Goal: Information Seeking & Learning: Find specific page/section

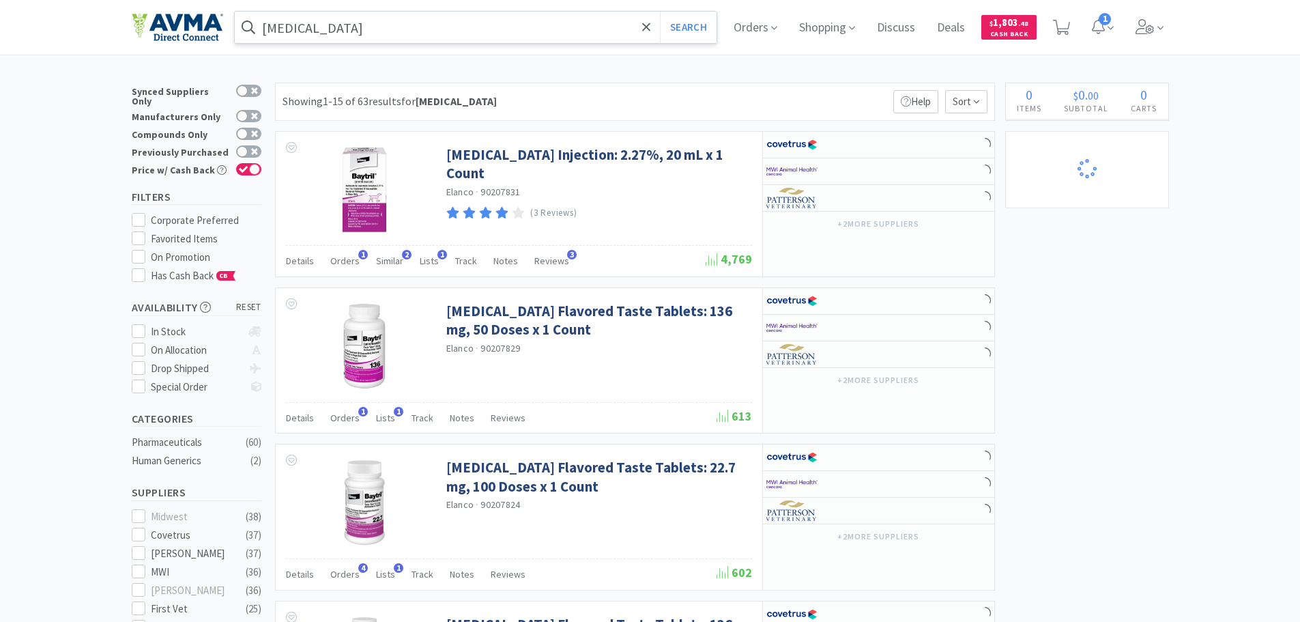
click at [276, 32] on input "[MEDICAL_DATA]" at bounding box center [476, 27] width 482 height 31
select select "3"
select select "2"
select select "1"
select select "8"
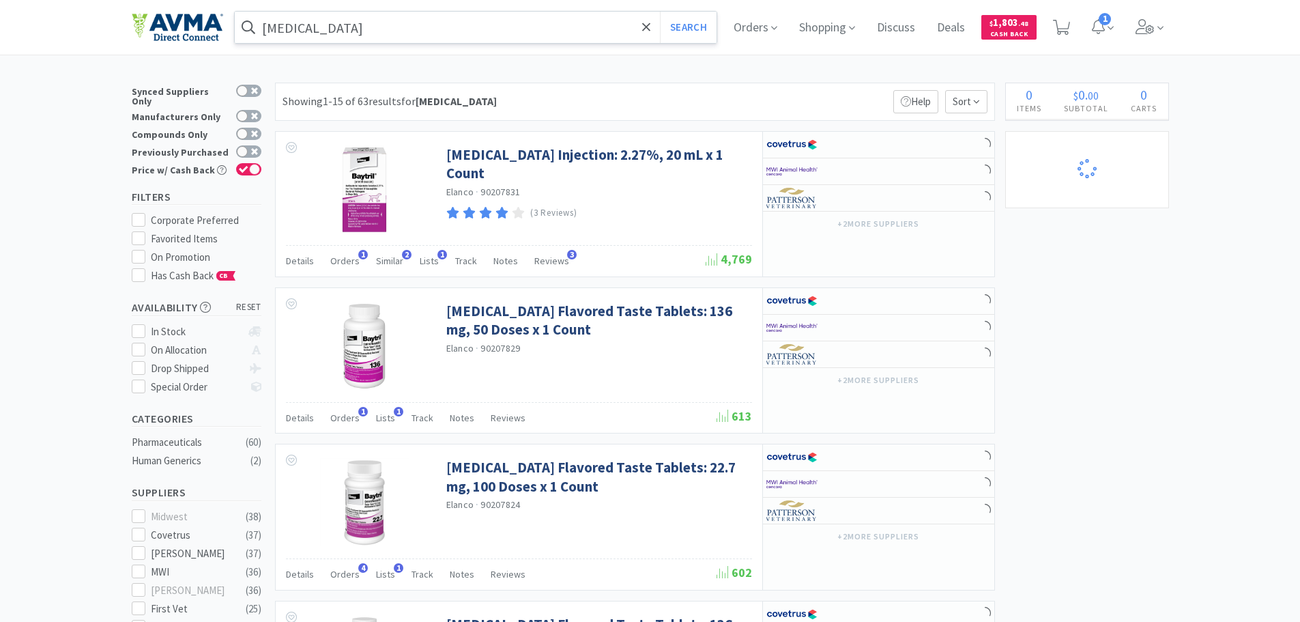
select select "6"
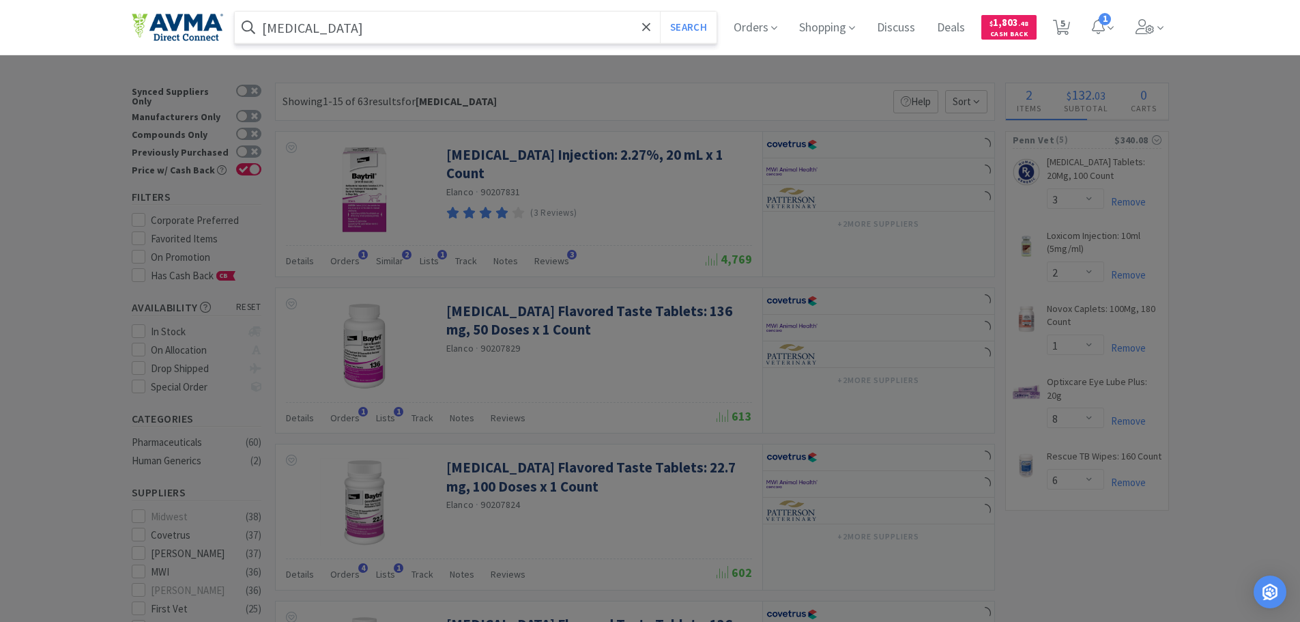
select select "6"
select select "8"
select select "3"
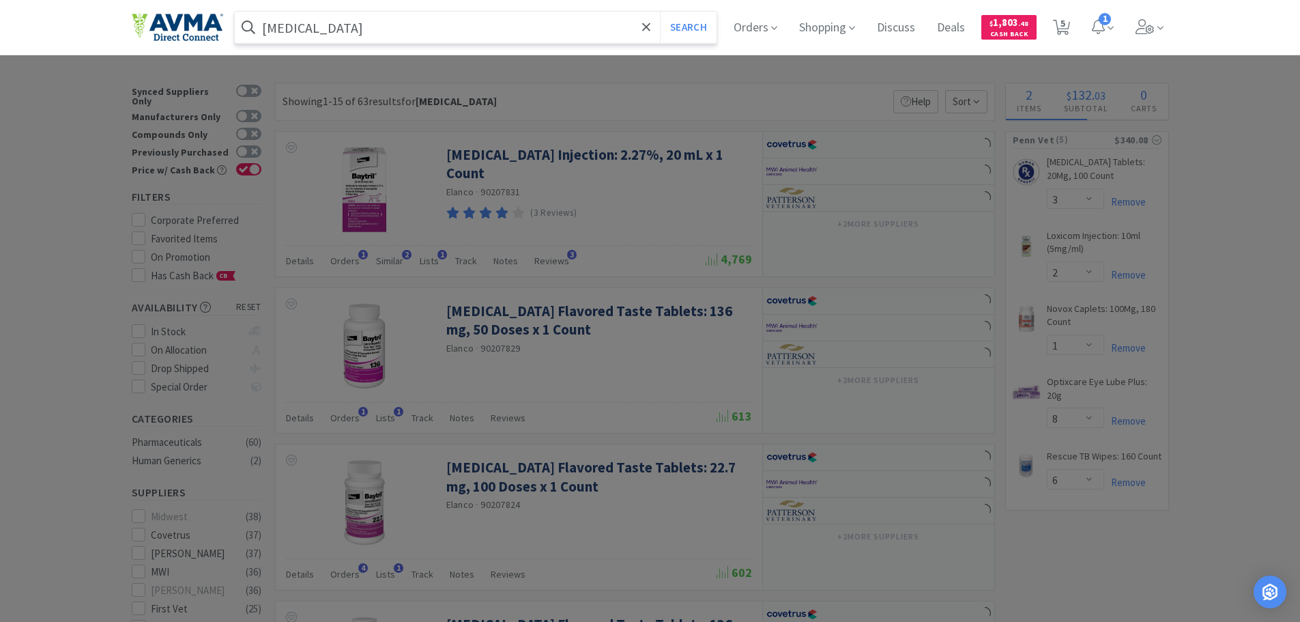
select select "1"
select select "3"
select select "10"
select select "3"
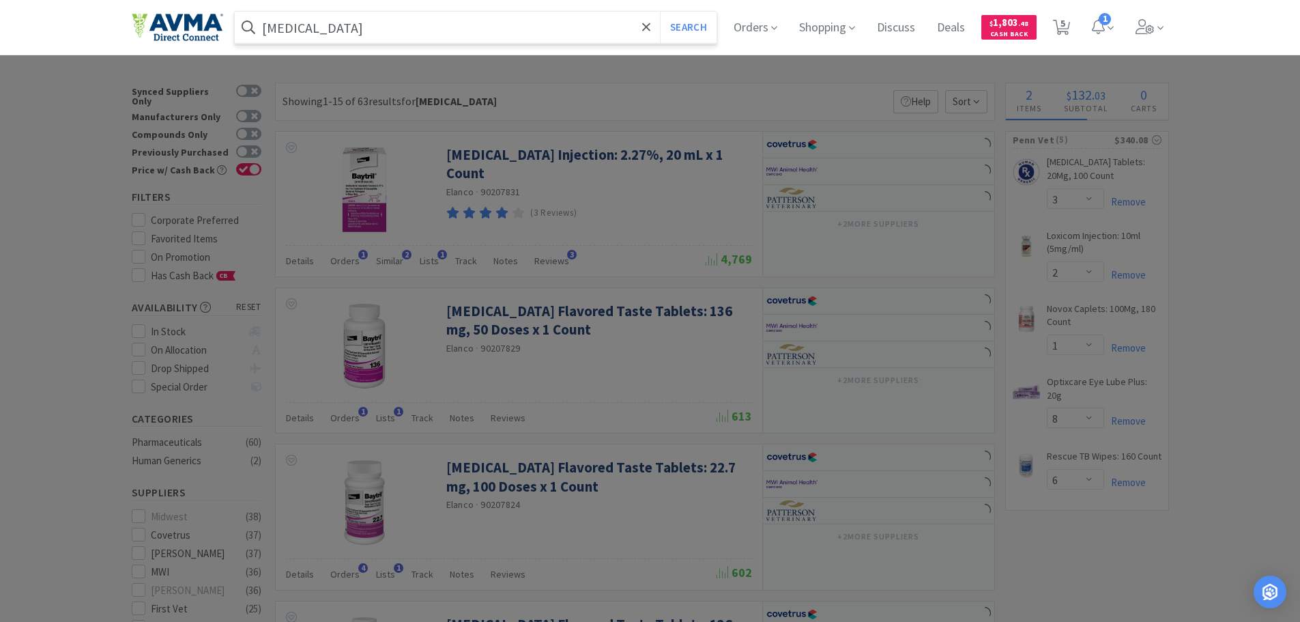
select select "1"
select select "2"
select select "1"
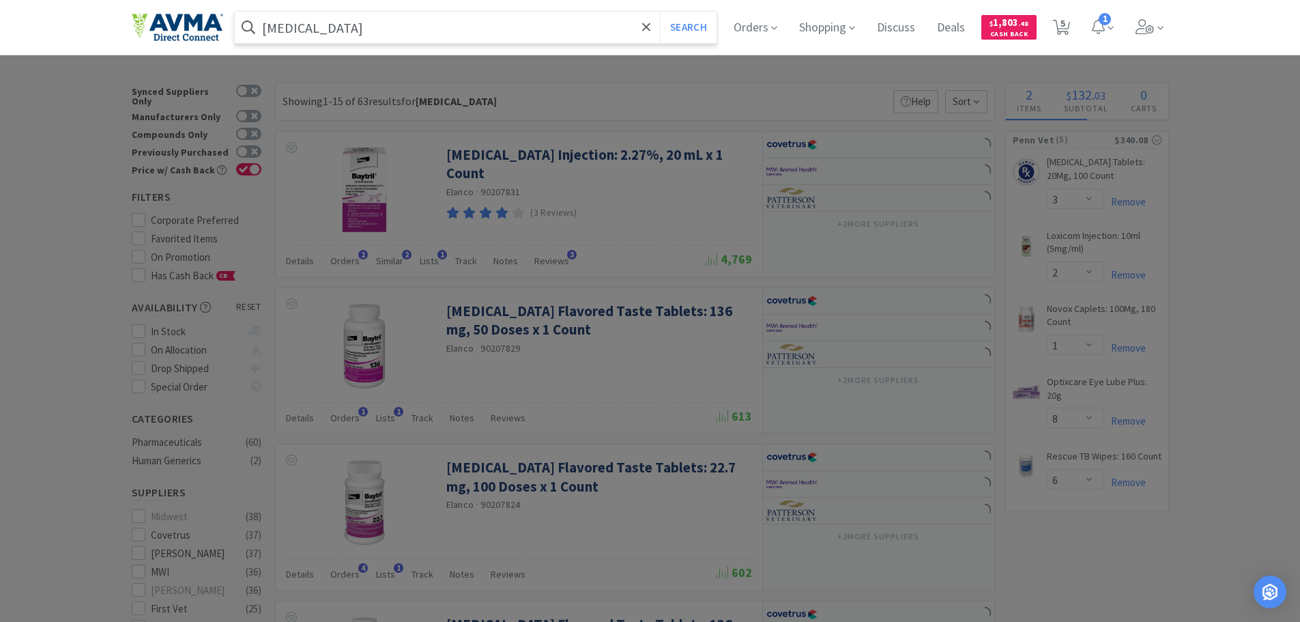
select select "1"
select select "3"
paste input "074148"
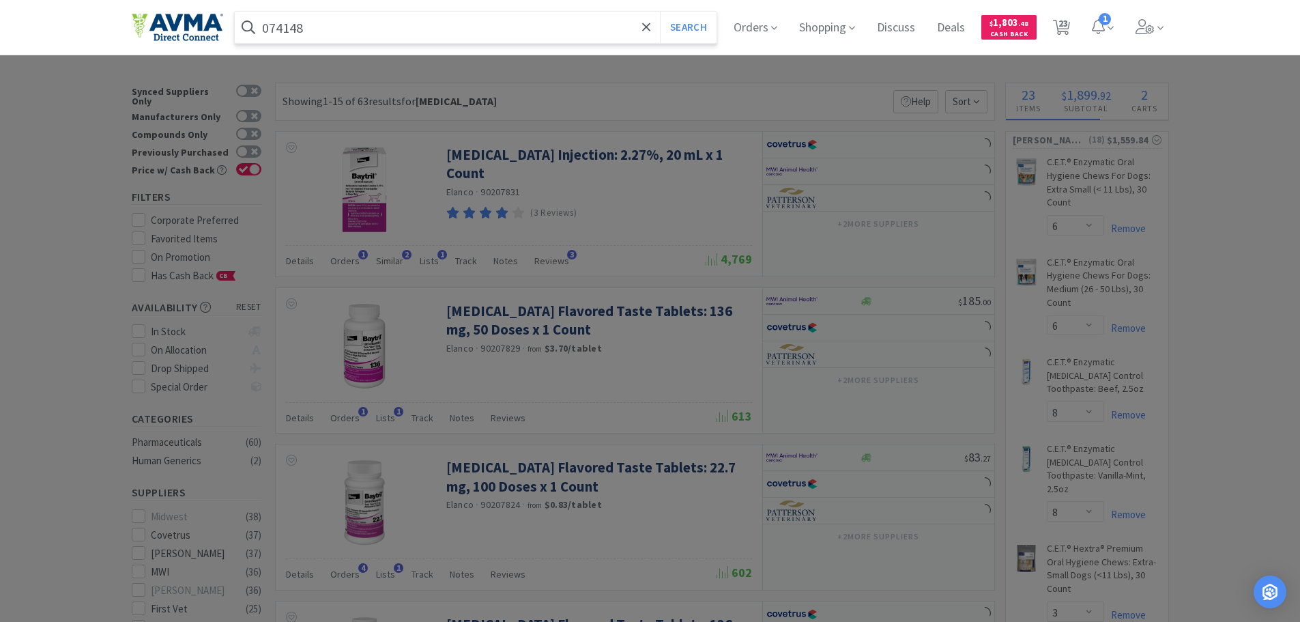
type input "074148"
click at [660, 12] on button "Search" at bounding box center [688, 27] width 57 height 31
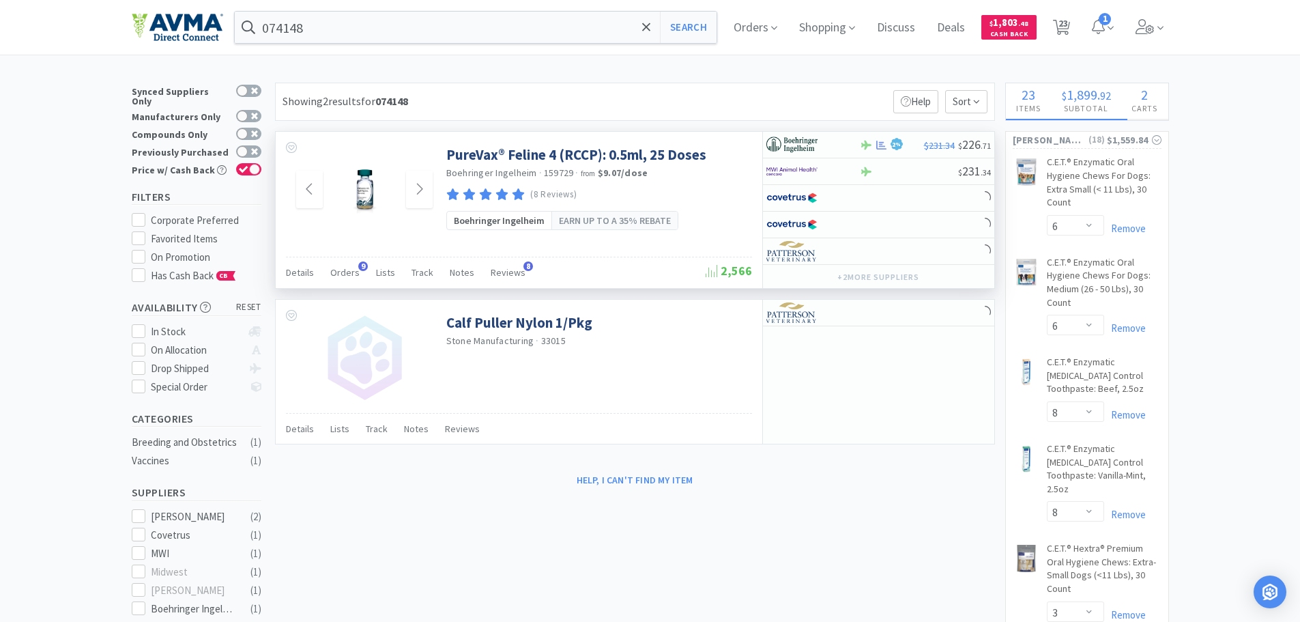
select select "6"
select select "1"
select select "2"
select select "1"
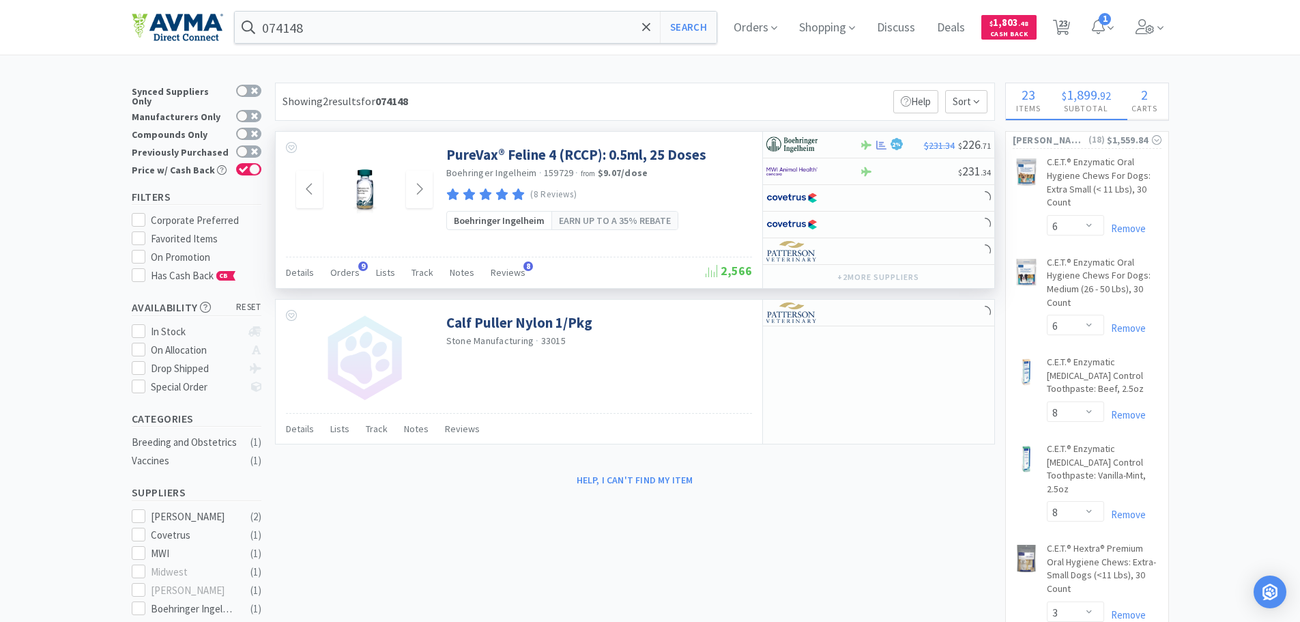
select select "1"
select select "2"
select select "1"
select select "2"
select select "1"
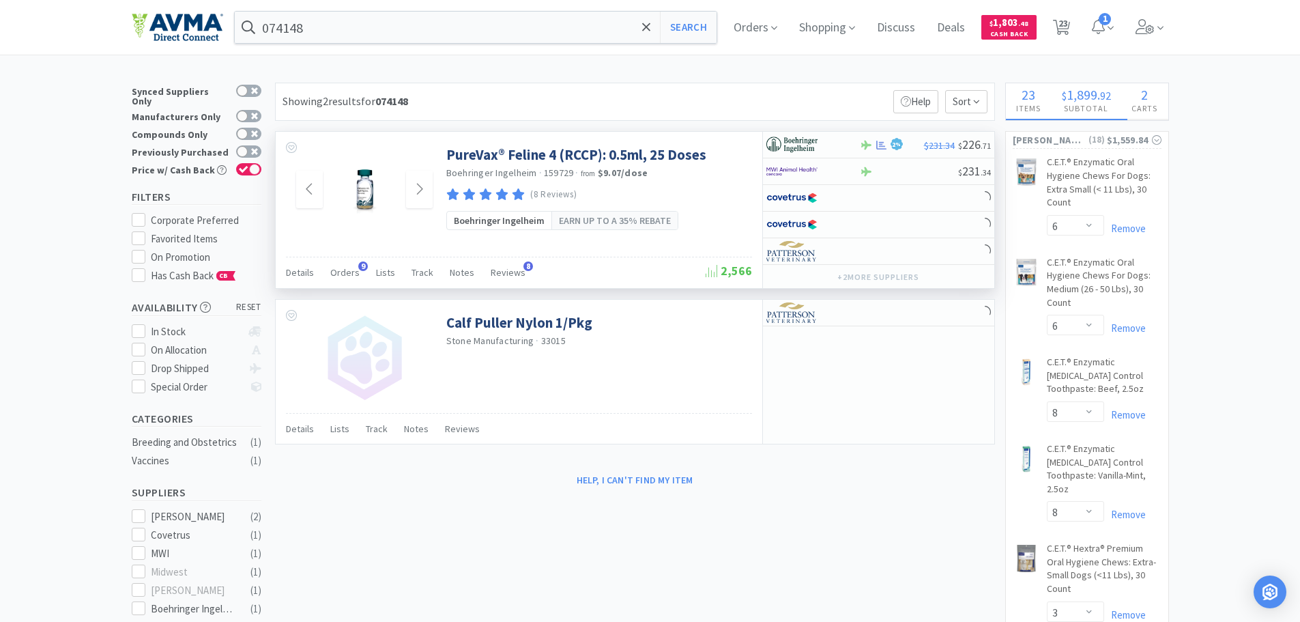
select select "3"
select select "2"
select select "1"
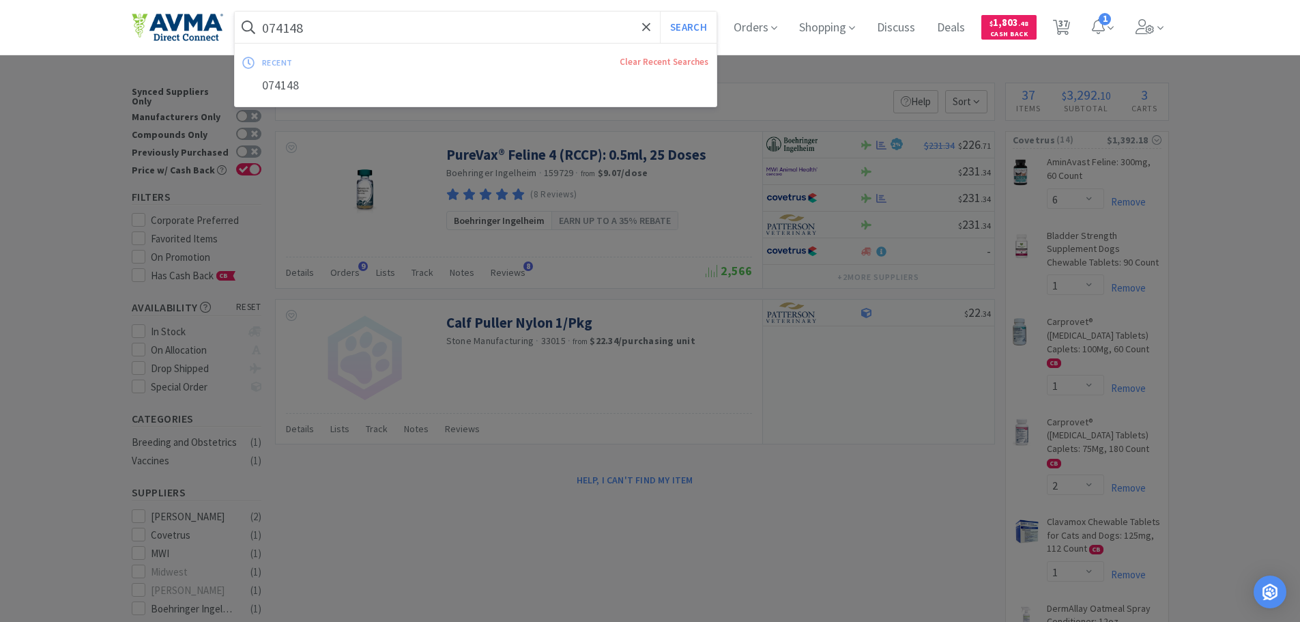
click at [431, 18] on input "074148" at bounding box center [476, 27] width 482 height 31
paste input "[MEDICAL_DATA]"
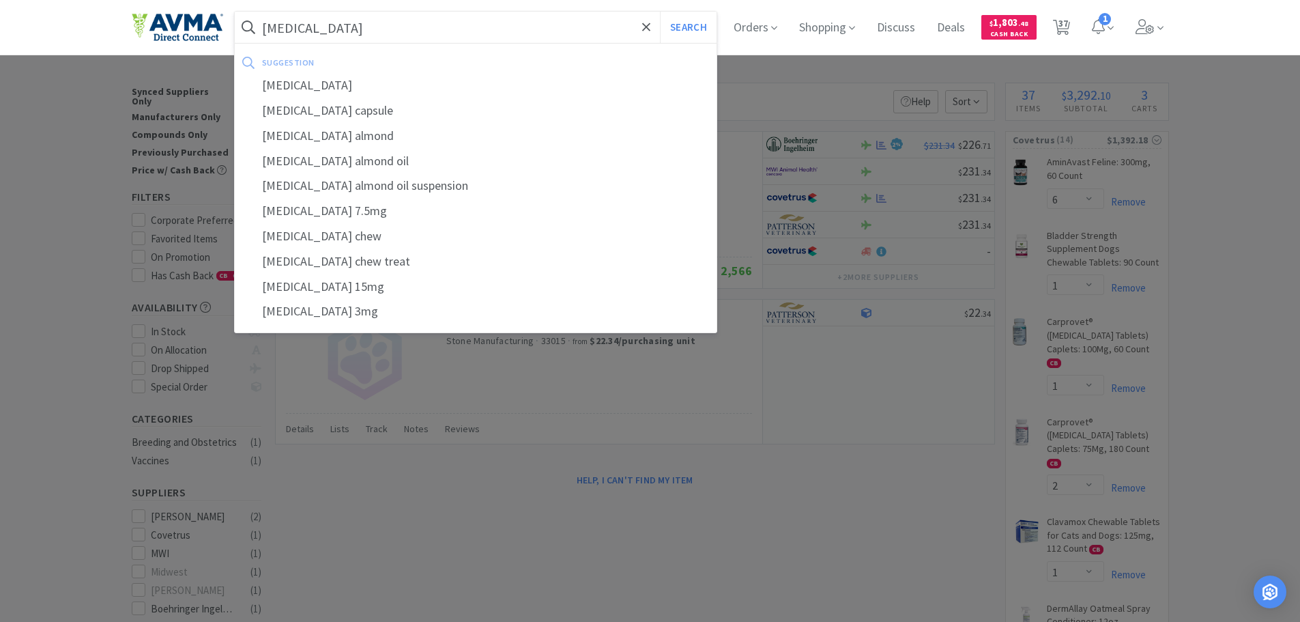
click at [448, 19] on input "[MEDICAL_DATA]" at bounding box center [476, 27] width 482 height 31
paste input "Oral Suspension 0.5 mg/ml, 15 ml"
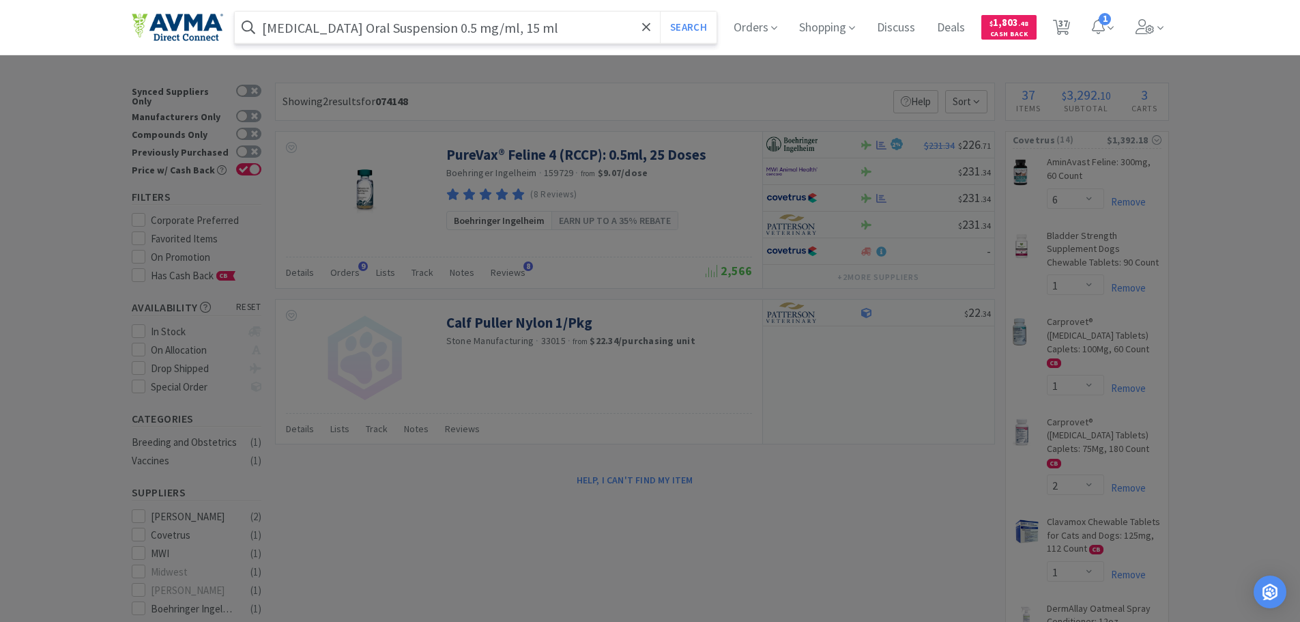
click at [660, 12] on button "Search" at bounding box center [688, 27] width 57 height 31
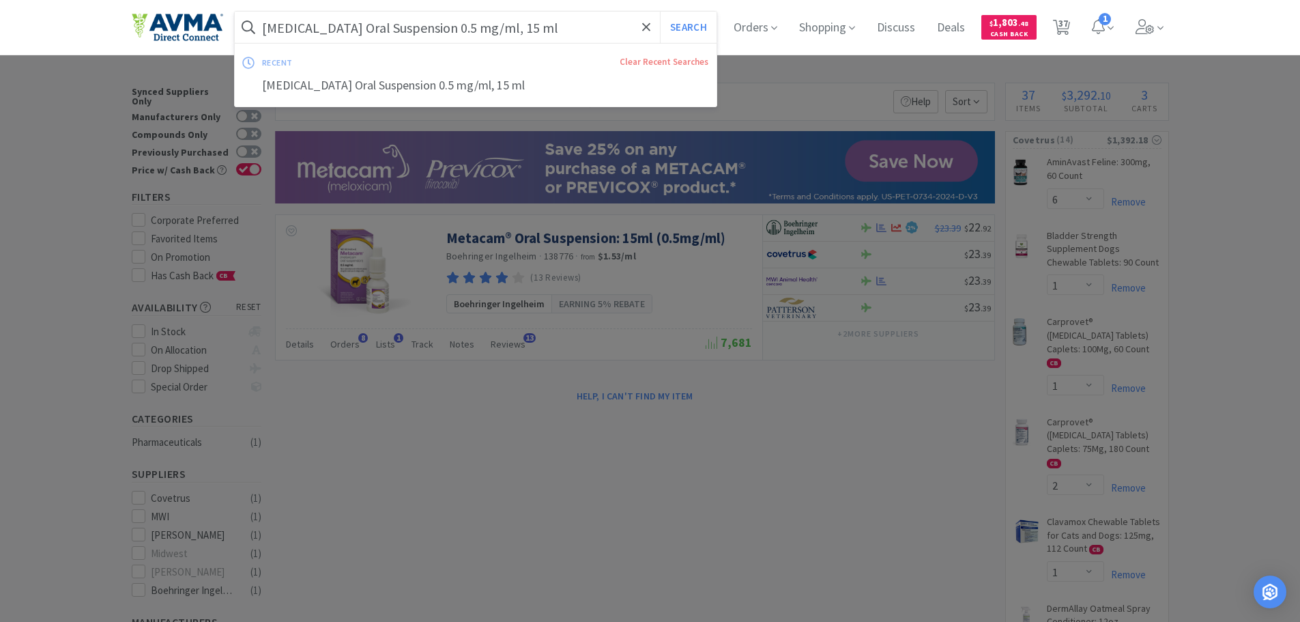
click at [375, 28] on input "[MEDICAL_DATA] Oral Suspension 0.5 mg/ml, 15 ml" at bounding box center [476, 27] width 482 height 31
drag, startPoint x: 424, startPoint y: 26, endPoint x: 333, endPoint y: 29, distance: 90.8
click at [333, 29] on input "[MEDICAL_DATA] Oral Suspension 0.5 mg/ml, 15 ml" at bounding box center [476, 27] width 482 height 31
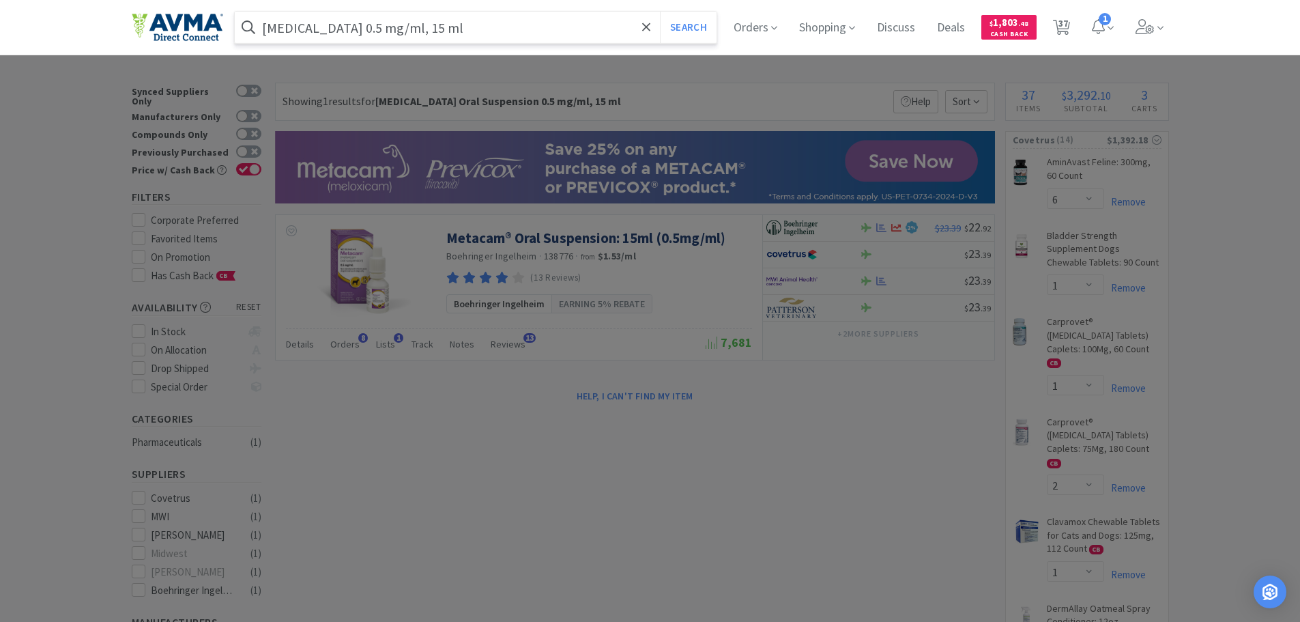
click at [660, 12] on button "Search" at bounding box center [688, 27] width 57 height 31
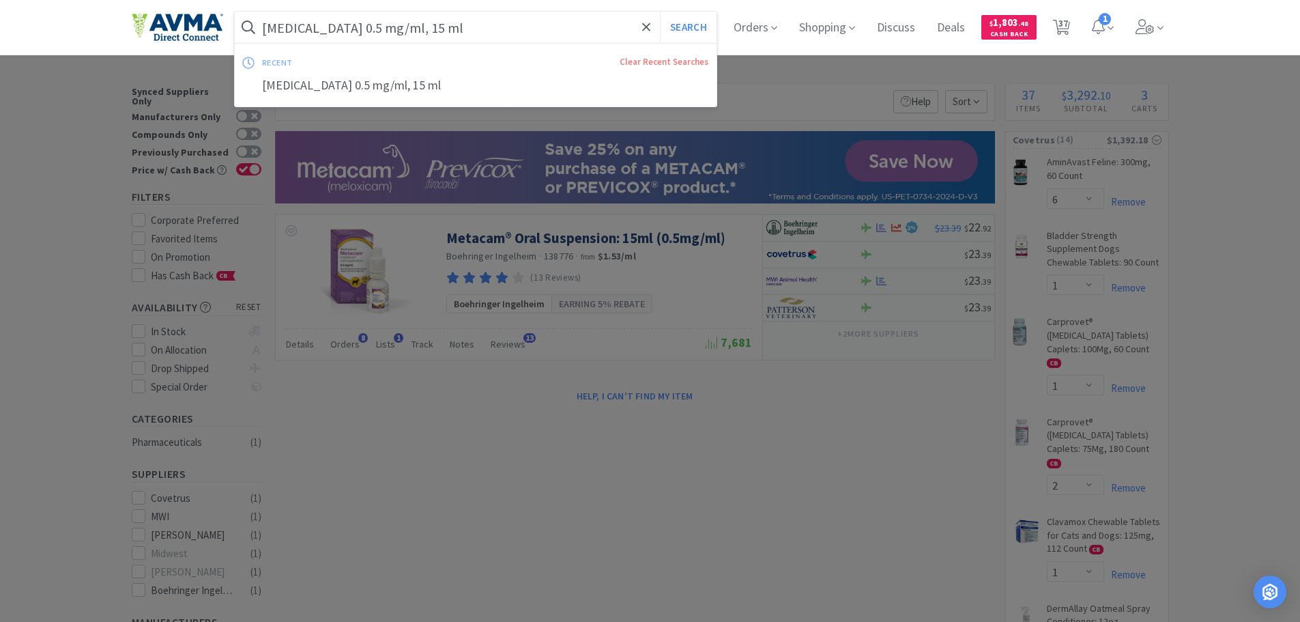
click at [446, 22] on input "[MEDICAL_DATA] 0.5 mg/ml, 15 ml" at bounding box center [476, 27] width 482 height 31
drag, startPoint x: 399, startPoint y: 28, endPoint x: 330, endPoint y: 28, distance: 68.2
click at [330, 28] on input "[MEDICAL_DATA] 0.5 mg/ml, 15 ml" at bounding box center [476, 27] width 482 height 31
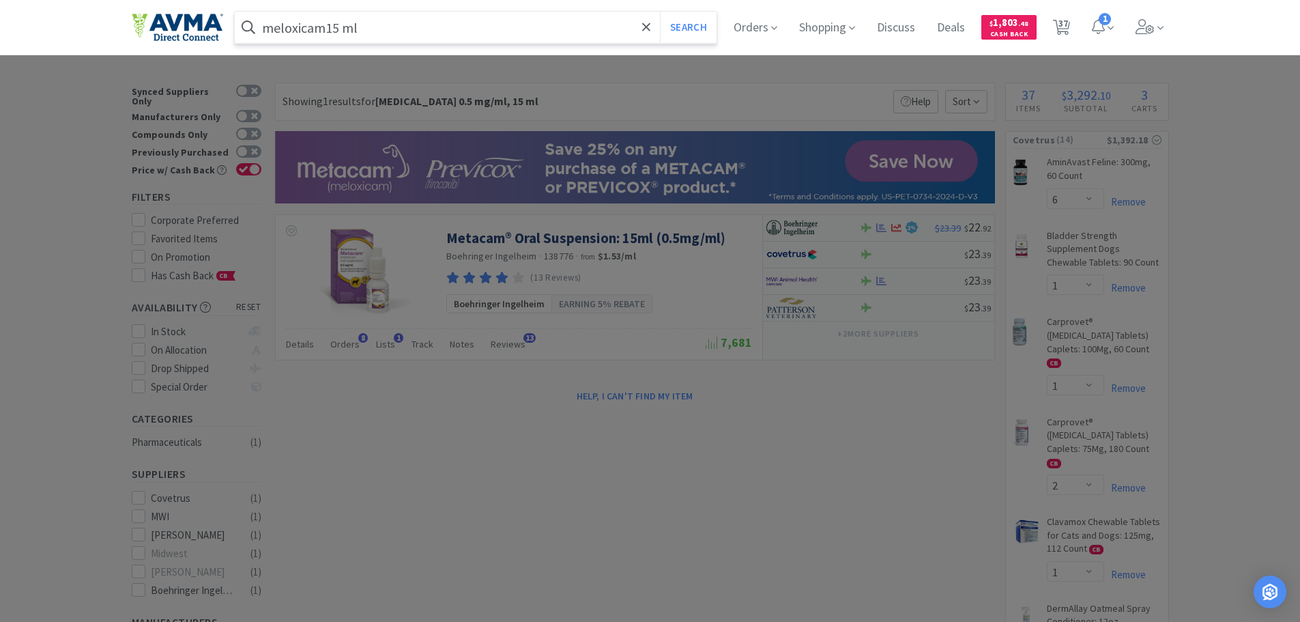
click at [660, 12] on button "Search" at bounding box center [688, 27] width 57 height 31
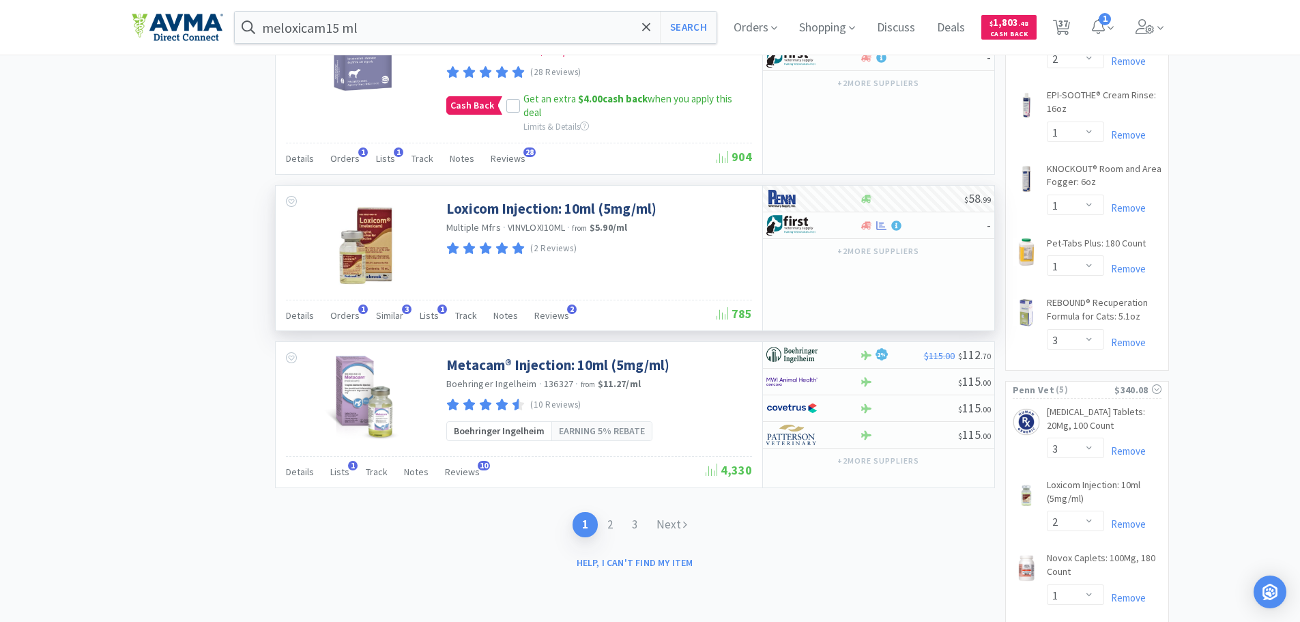
scroll to position [2457, 0]
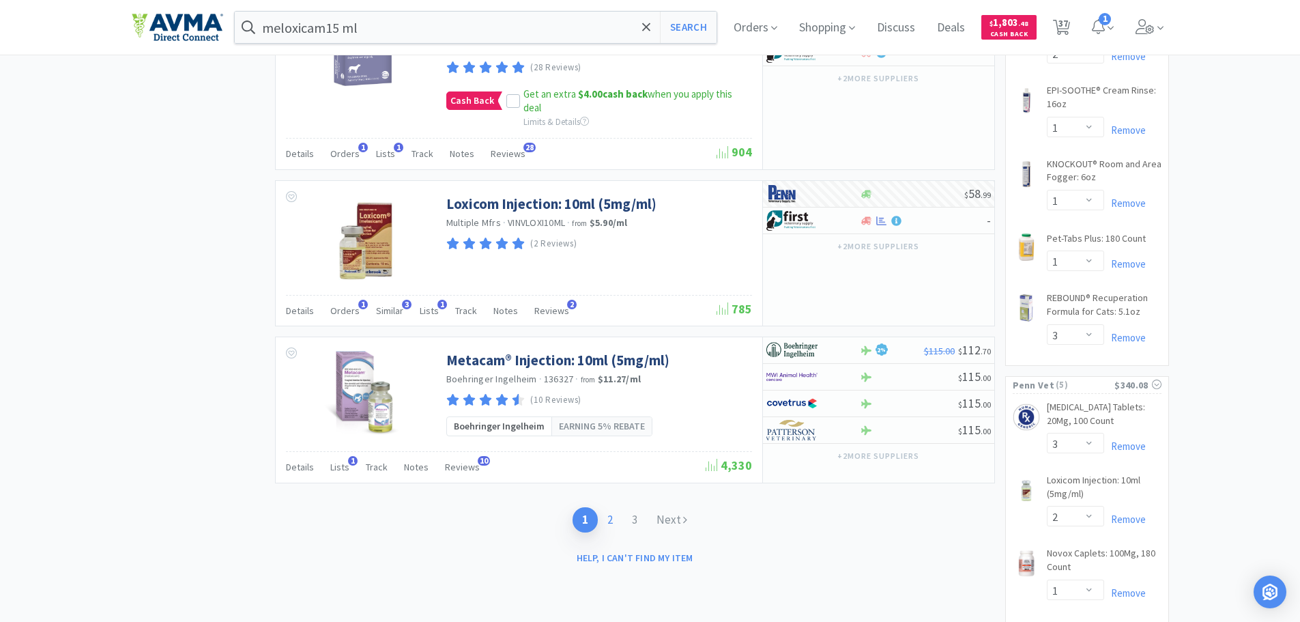
click at [617, 525] on link "2" at bounding box center [610, 519] width 25 height 25
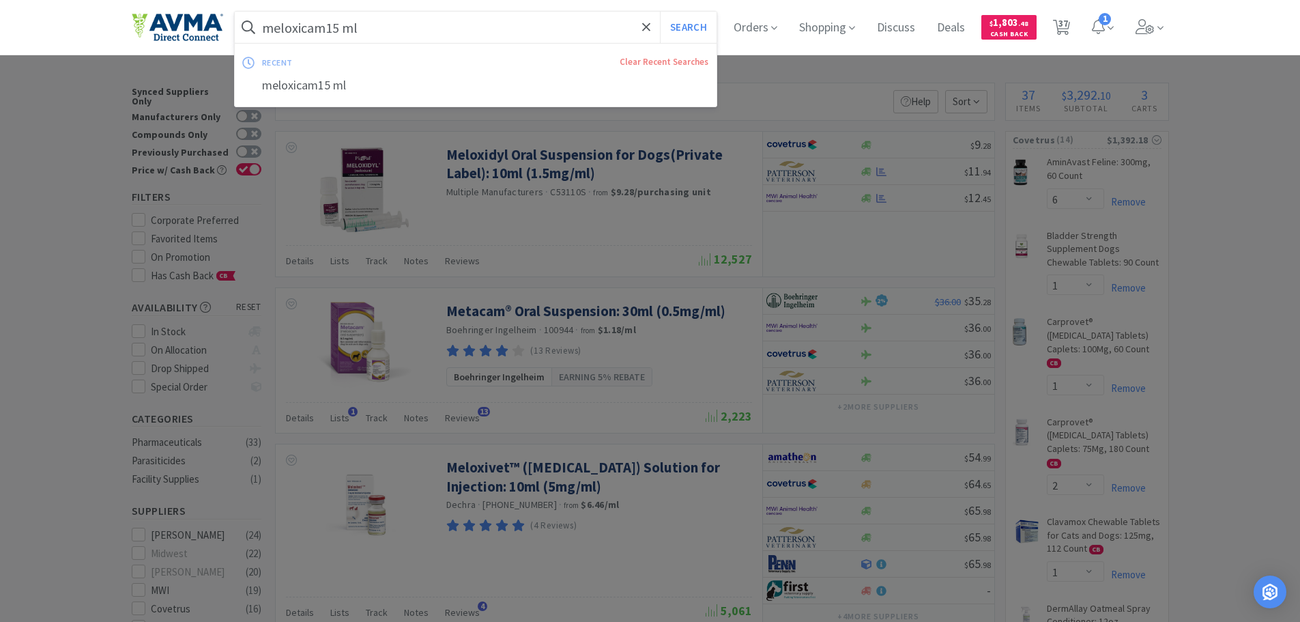
click at [376, 19] on input "meloxicam15 ml" at bounding box center [476, 27] width 482 height 31
drag, startPoint x: 379, startPoint y: 38, endPoint x: 331, endPoint y: 35, distance: 48.6
click at [331, 35] on input "meloxicam15 ml" at bounding box center [476, 27] width 482 height 31
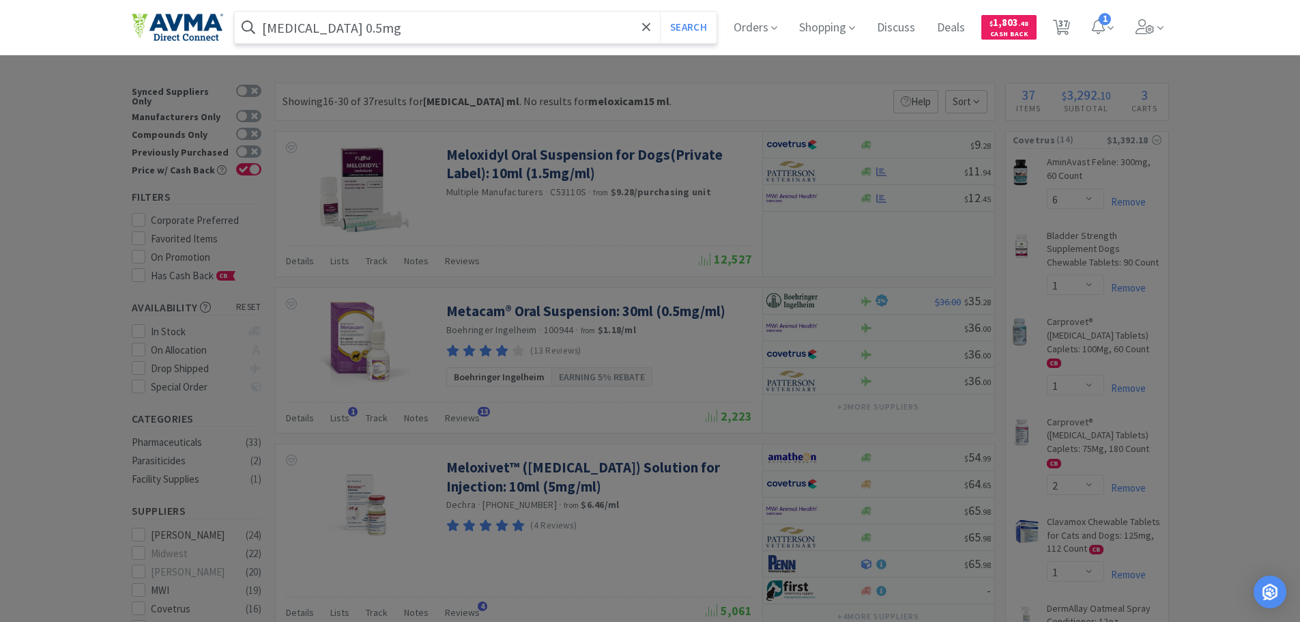
type input "[MEDICAL_DATA] 0.5mg"
click at [660, 12] on button "Search" at bounding box center [688, 27] width 57 height 31
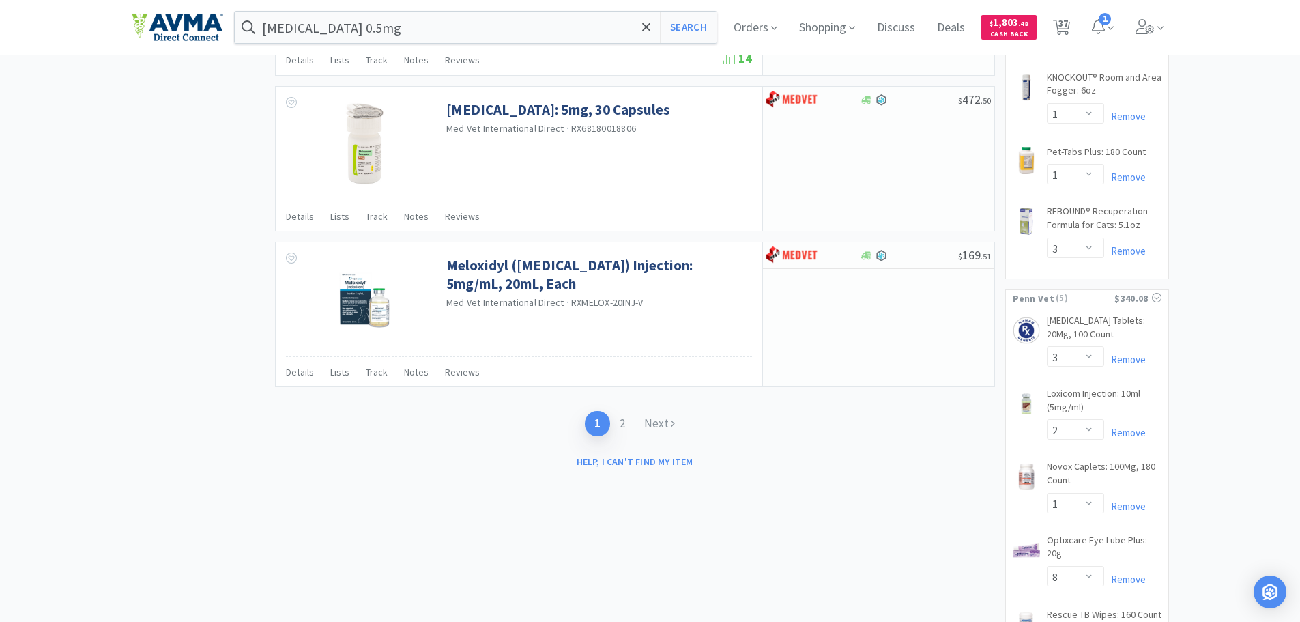
scroll to position [2549, 0]
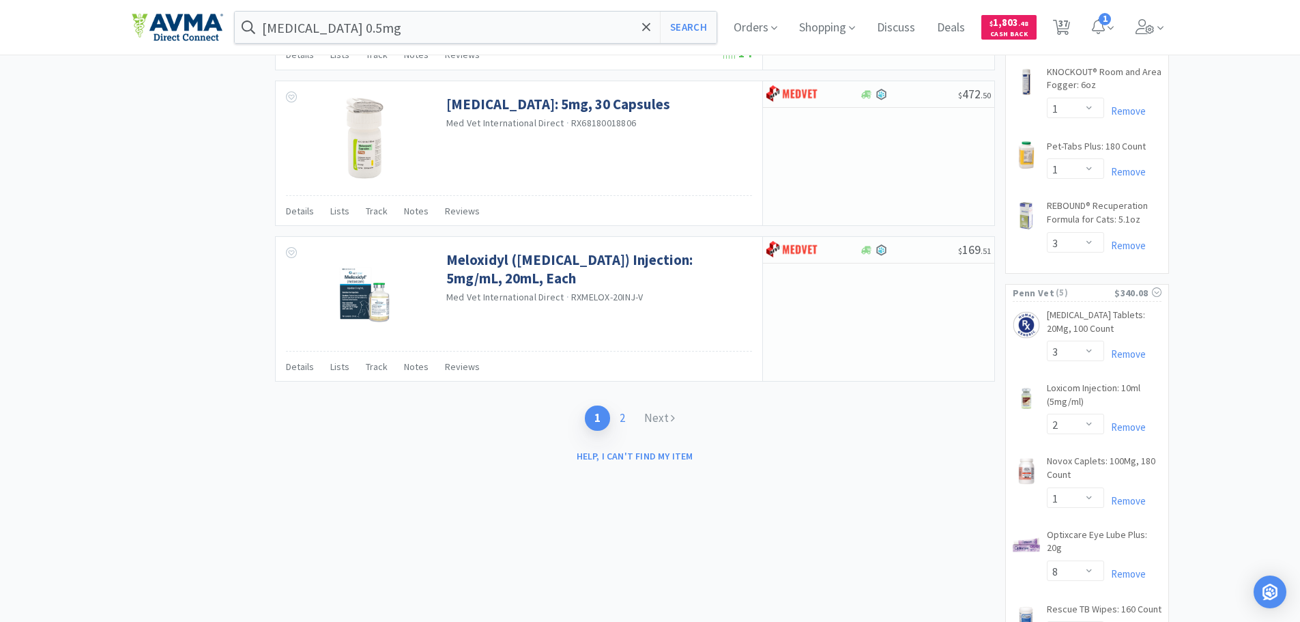
click at [622, 422] on link "2" at bounding box center [622, 417] width 25 height 25
